Goal: Navigation & Orientation: Find specific page/section

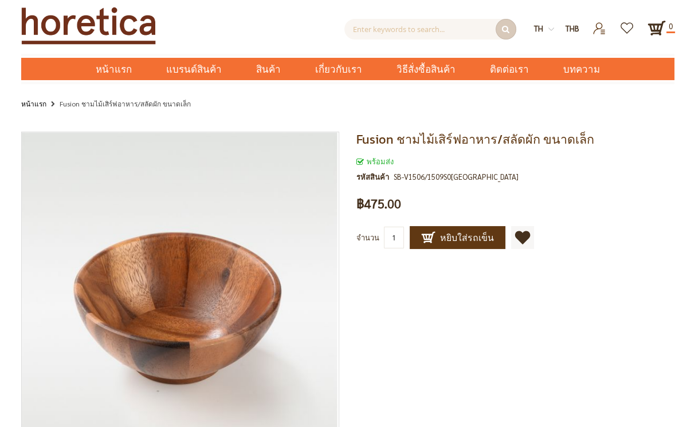
click at [156, 107] on li "Fusion ชามไม้เสิร์ฟอาหาร/สลัดผัก ขนาดเล็ก" at bounding box center [119, 104] width 143 height 14
drag, startPoint x: 56, startPoint y: 105, endPoint x: 120, endPoint y: 109, distance: 64.3
click at [120, 109] on li "Fusion ชามไม้เสิร์ฟอาหาร/สลัดผัก ขนาดเล็ก" at bounding box center [119, 104] width 143 height 14
click at [133, 107] on li "Fusion ชามไม้เสิร์ฟอาหาร/สลัดผัก ขนาดเล็ก" at bounding box center [119, 104] width 143 height 14
click at [74, 20] on img at bounding box center [88, 26] width 135 height 38
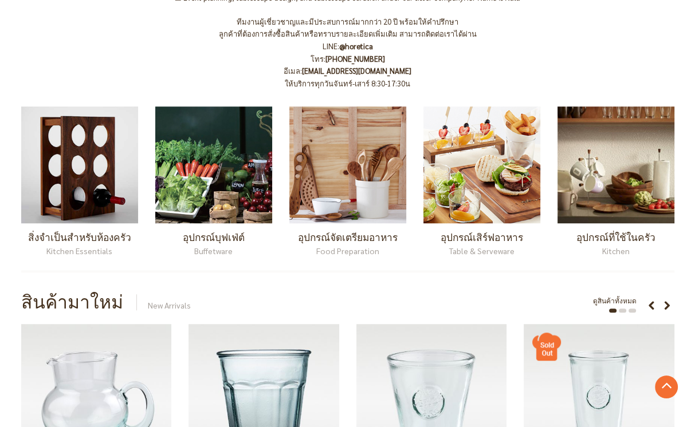
scroll to position [630, 0]
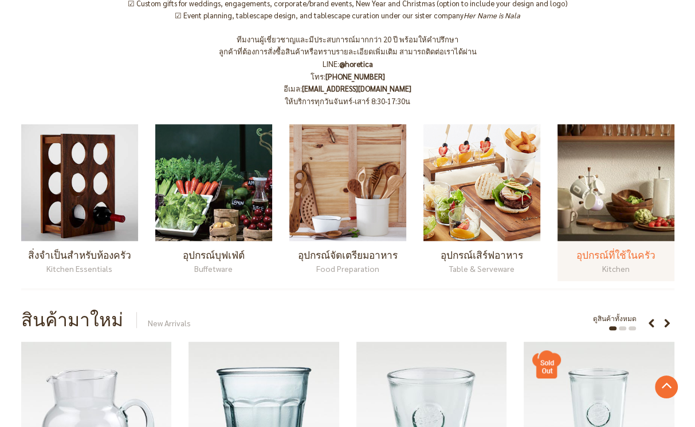
click at [624, 180] on img at bounding box center [615, 182] width 117 height 117
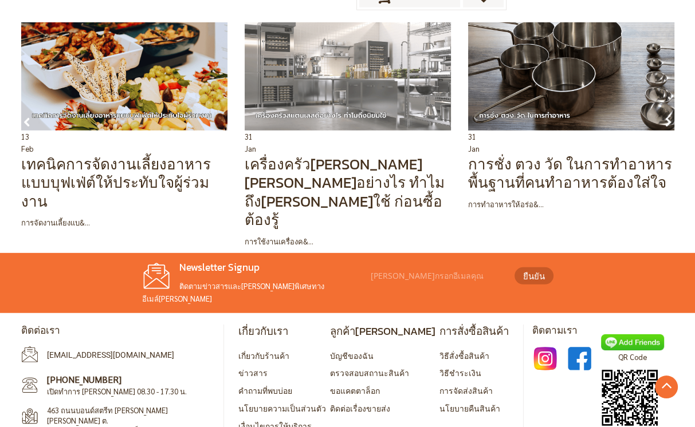
scroll to position [2707, 0]
